Goal: Information Seeking & Learning: Learn about a topic

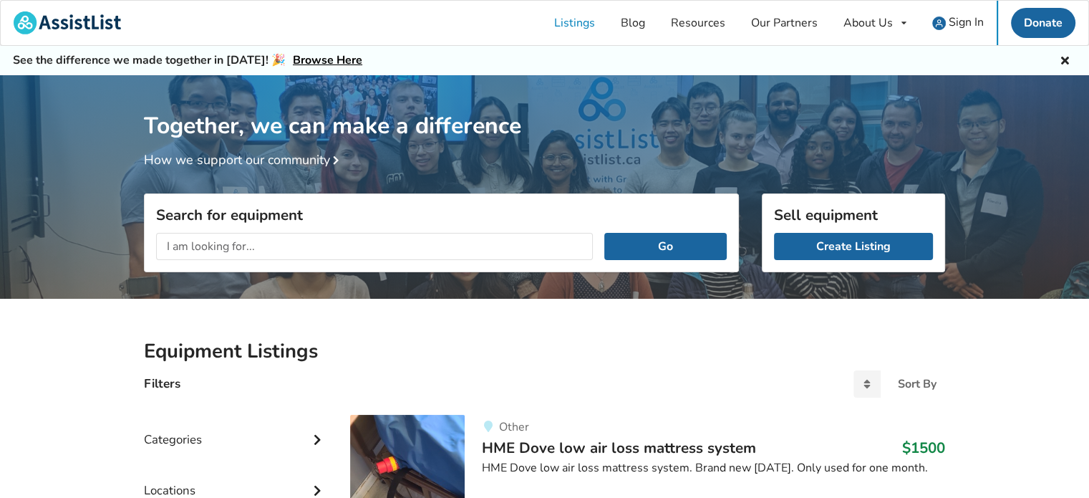
click at [352, 249] on input "text" at bounding box center [374, 246] width 437 height 27
click at [604, 233] on button "Go" at bounding box center [665, 246] width 122 height 27
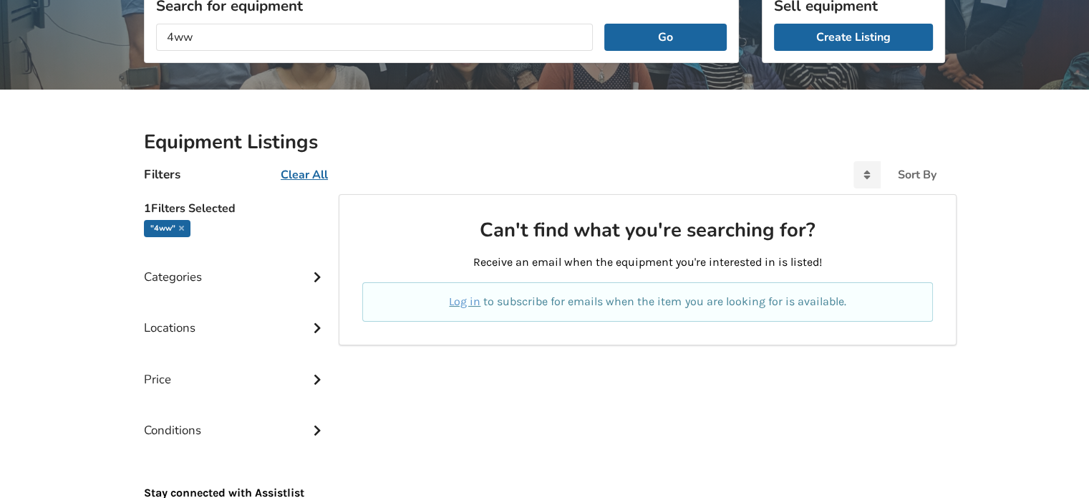
scroll to position [210, 0]
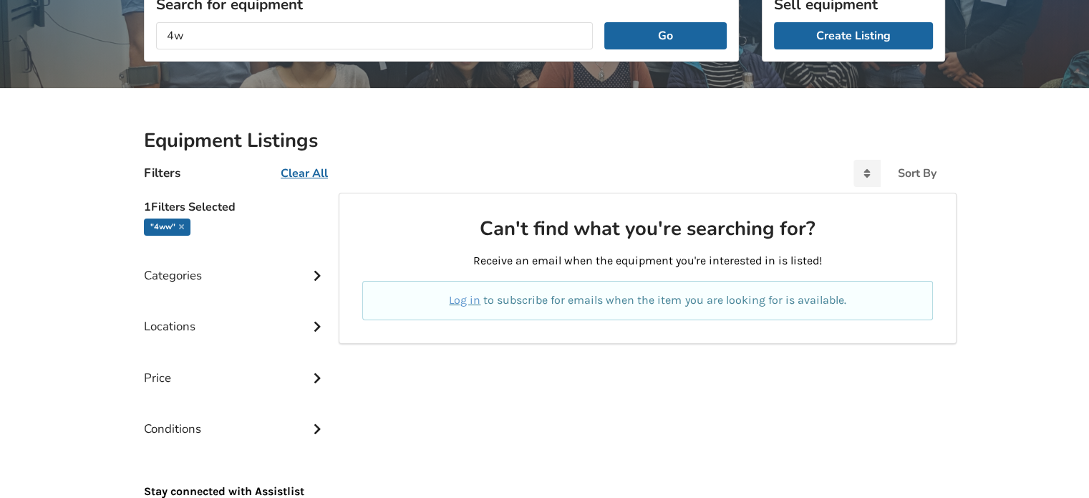
click at [570, 32] on input "4w" at bounding box center [374, 35] width 437 height 27
type input "4"
click at [543, 50] on div "Go" at bounding box center [441, 36] width 593 height 50
click at [545, 45] on input "text" at bounding box center [374, 35] width 437 height 27
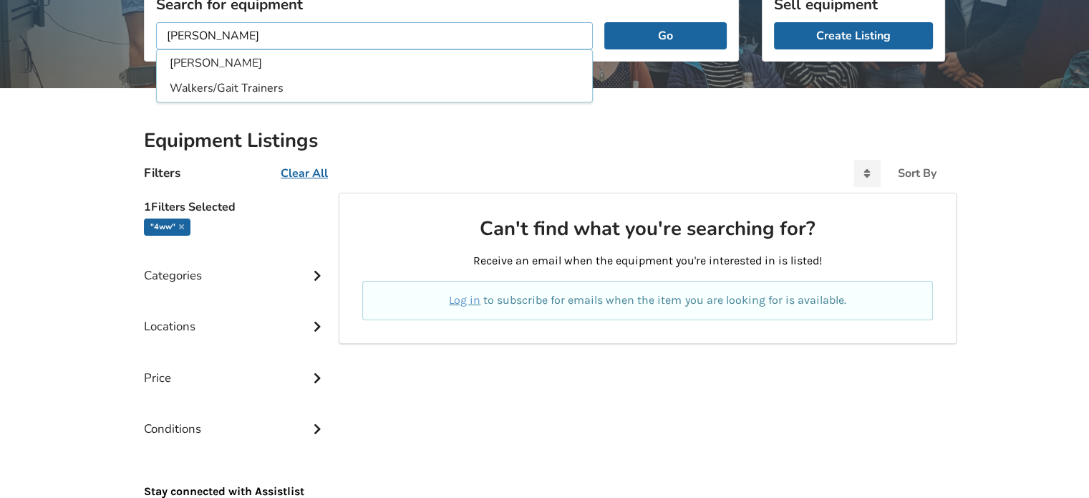
type input "[PERSON_NAME]"
click at [604, 22] on button "Go" at bounding box center [665, 35] width 122 height 27
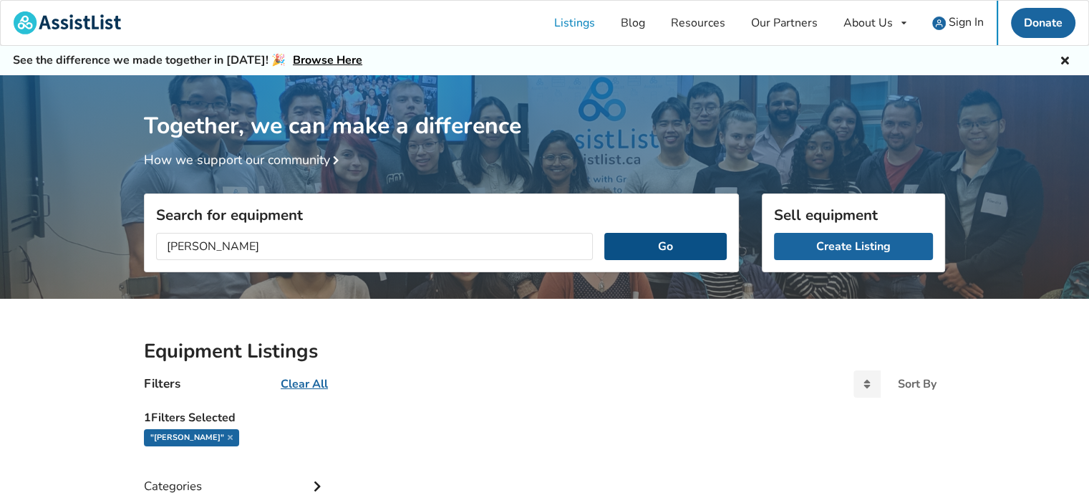
click at [607, 243] on button "Go" at bounding box center [665, 246] width 122 height 27
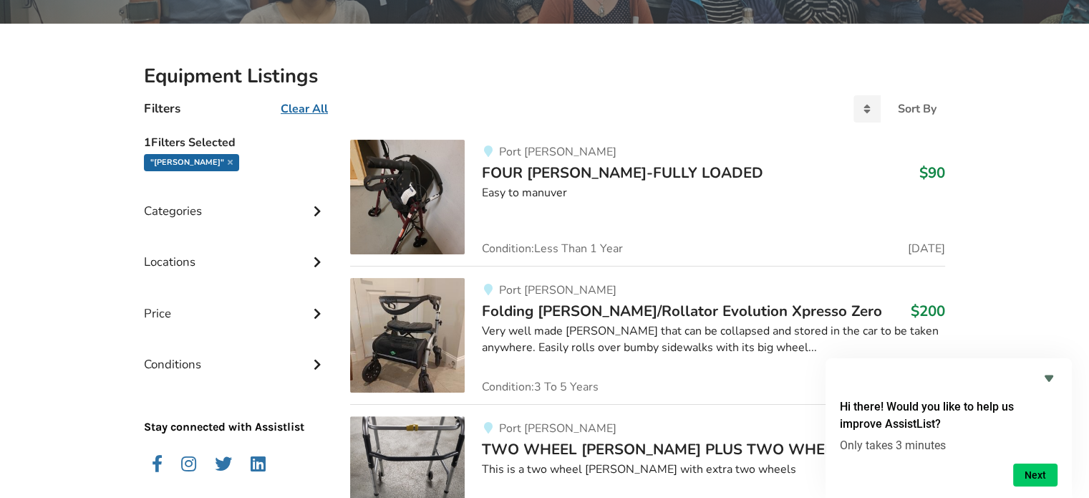
scroll to position [269, 0]
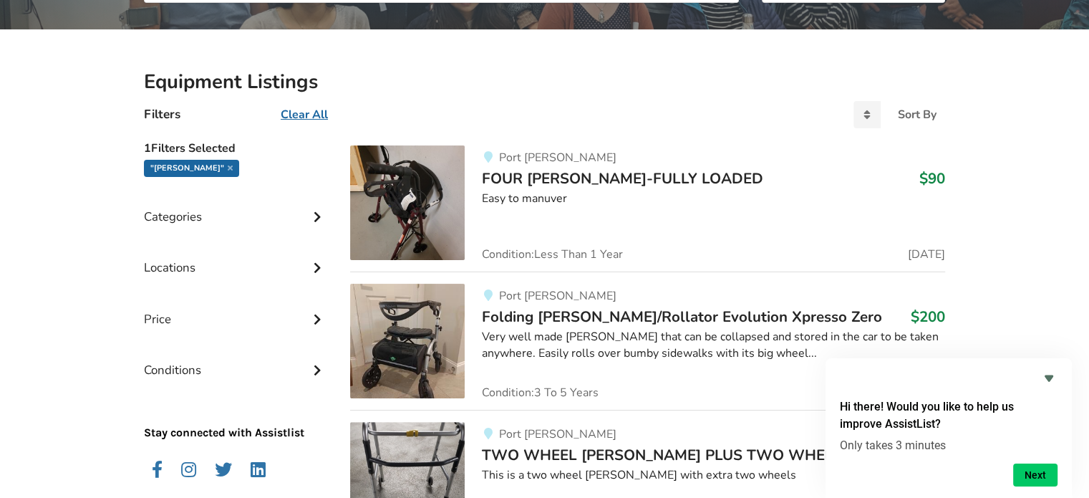
click at [435, 215] on img at bounding box center [407, 202] width 115 height 115
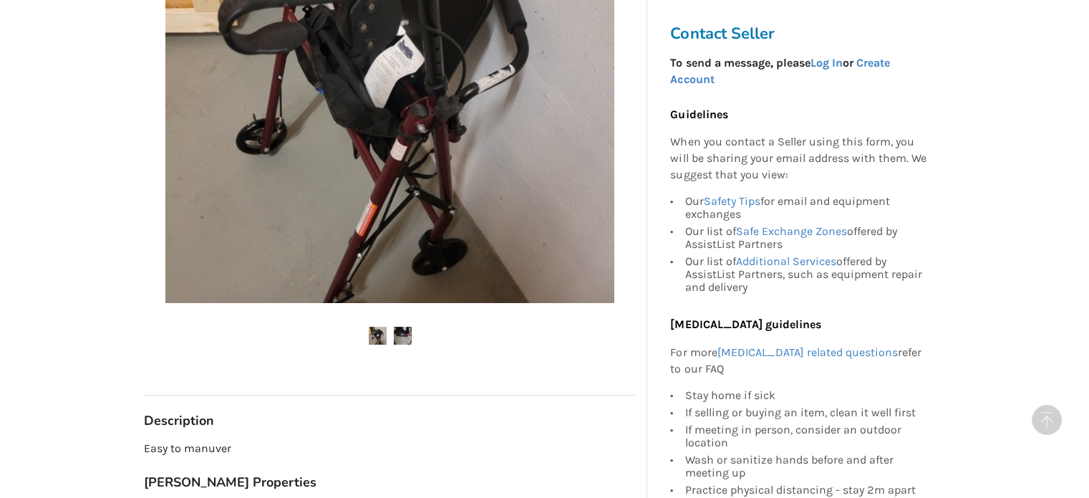
scroll to position [435, 0]
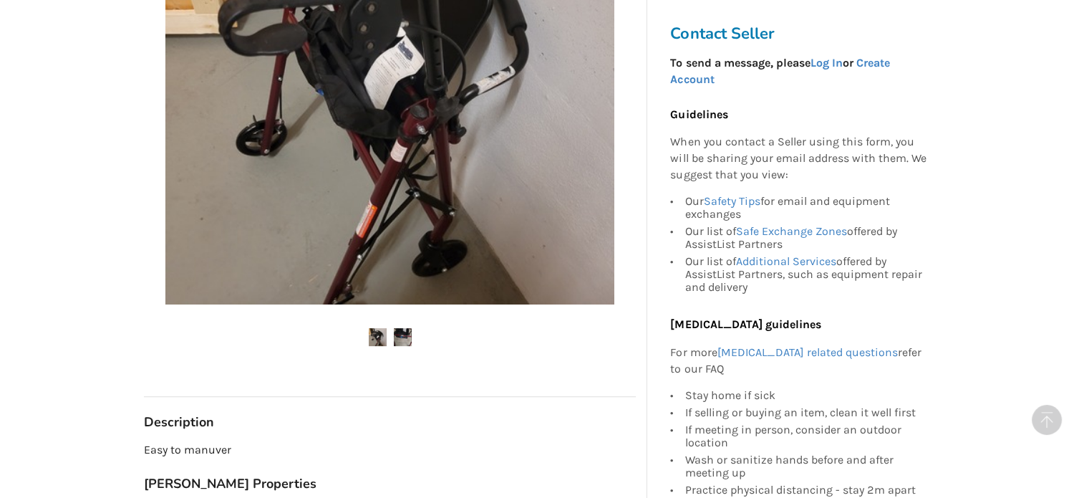
click at [407, 329] on img at bounding box center [403, 337] width 18 height 18
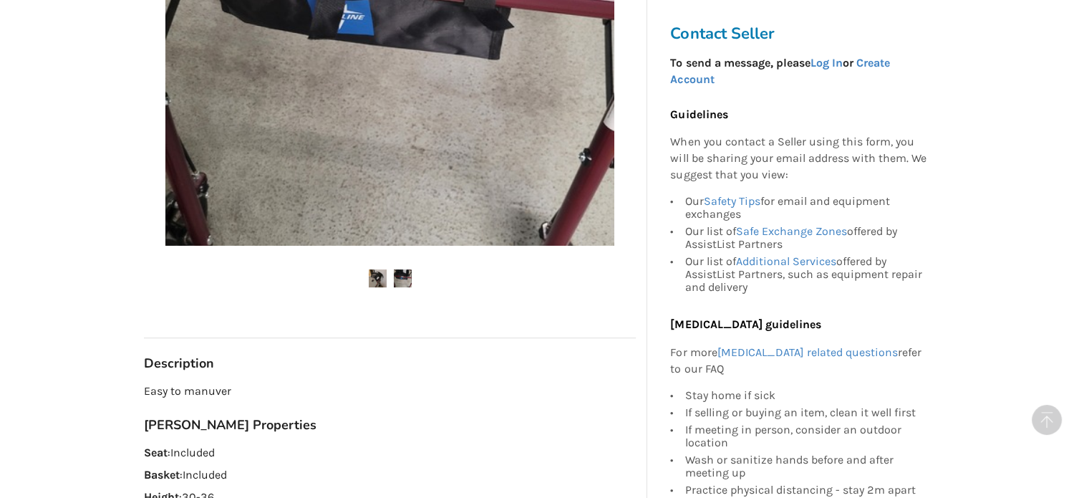
scroll to position [508, 0]
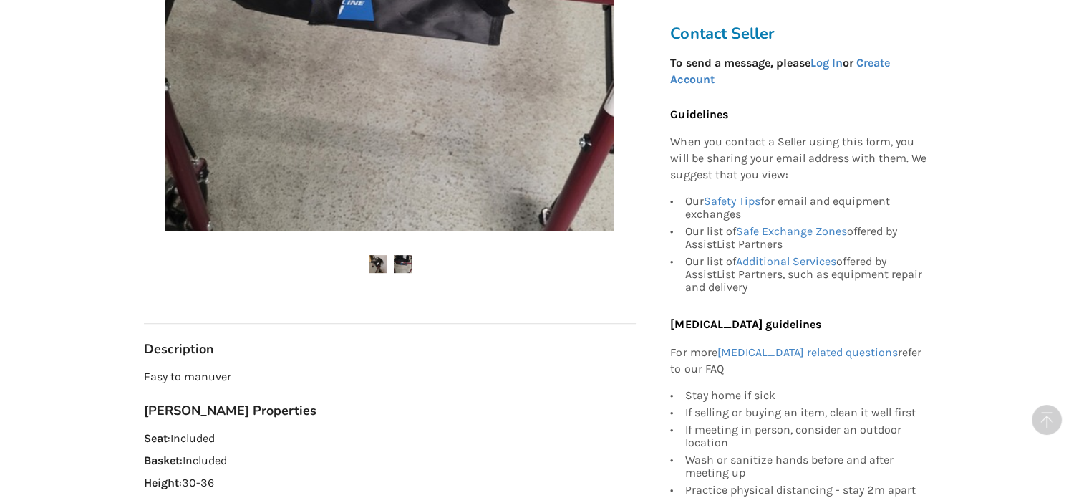
click at [376, 269] on img at bounding box center [378, 264] width 18 height 18
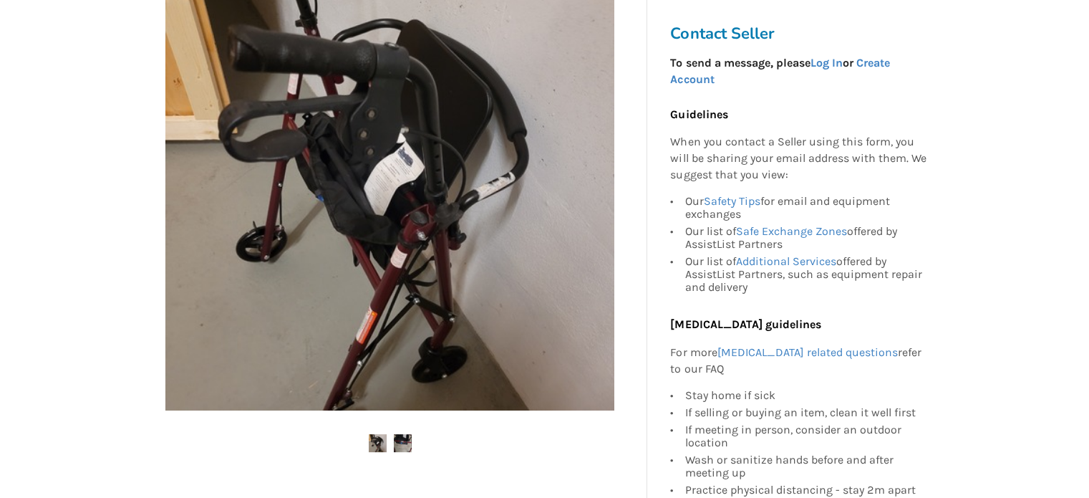
scroll to position [0, 0]
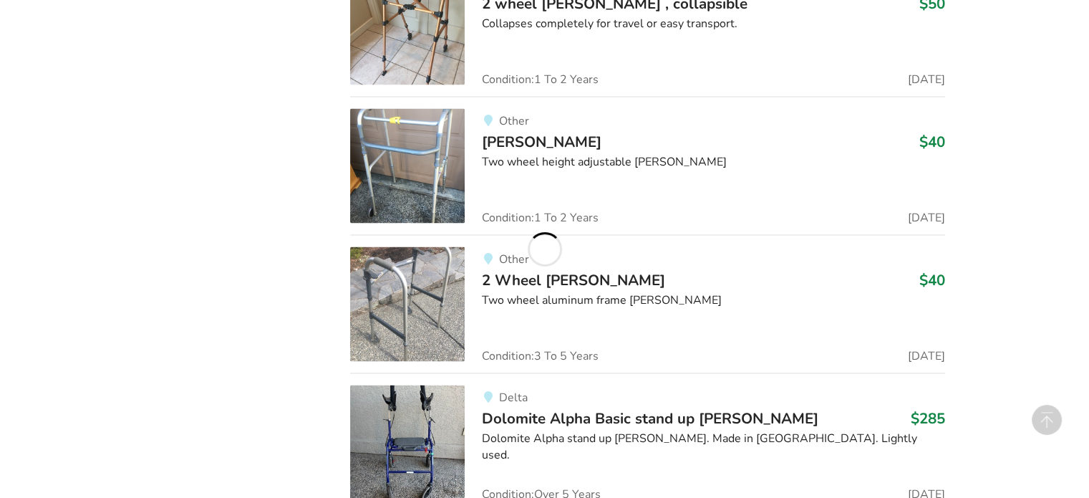
scroll to position [2915, 0]
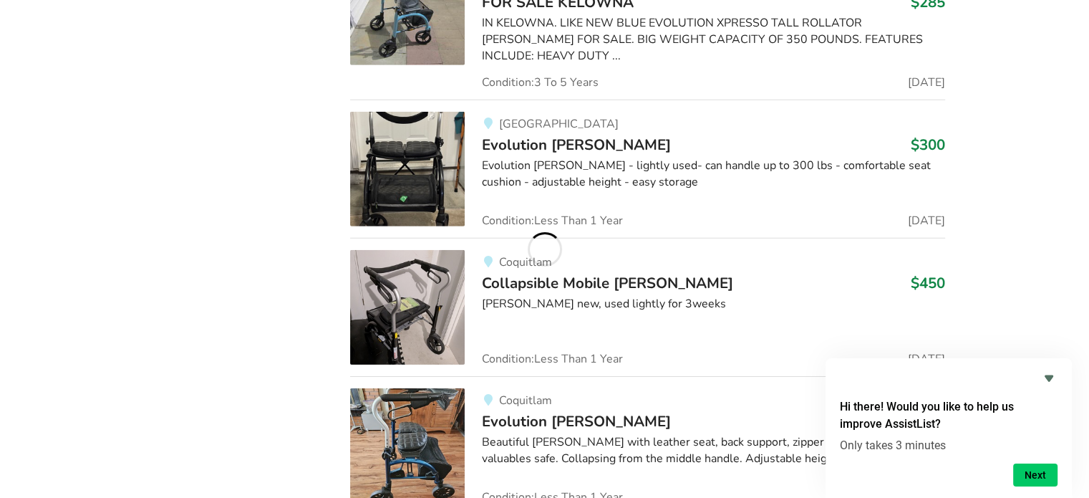
scroll to position [4458, 0]
